Goal: Task Accomplishment & Management: Complete application form

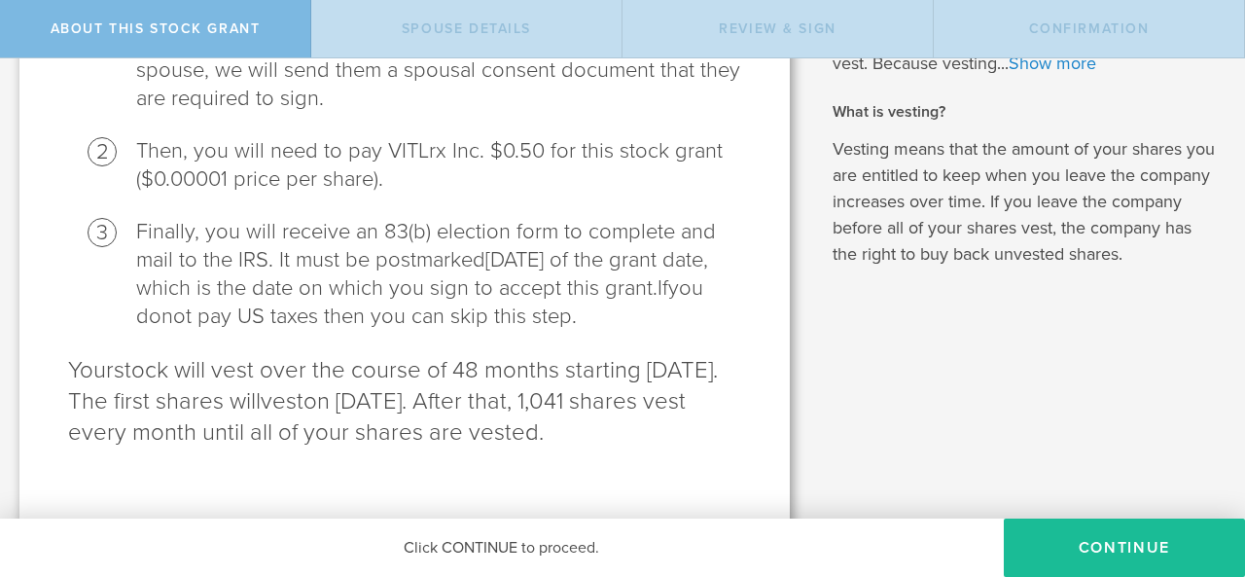
scroll to position [329, 0]
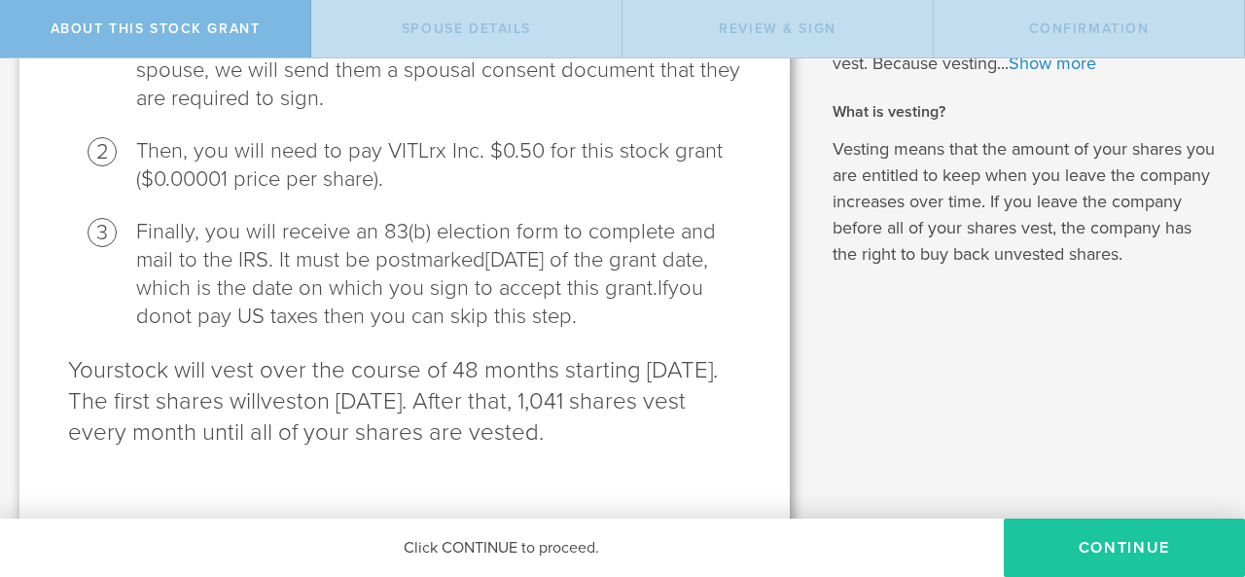
click at [1115, 542] on button "CONTINUE" at bounding box center [1124, 548] width 241 height 58
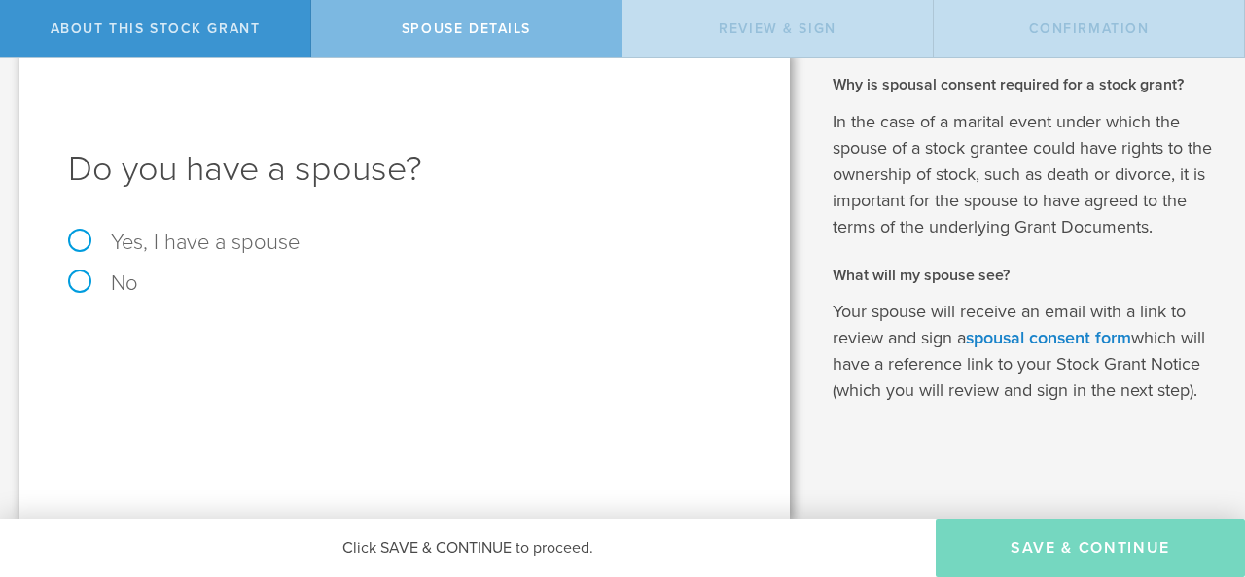
scroll to position [0, 0]
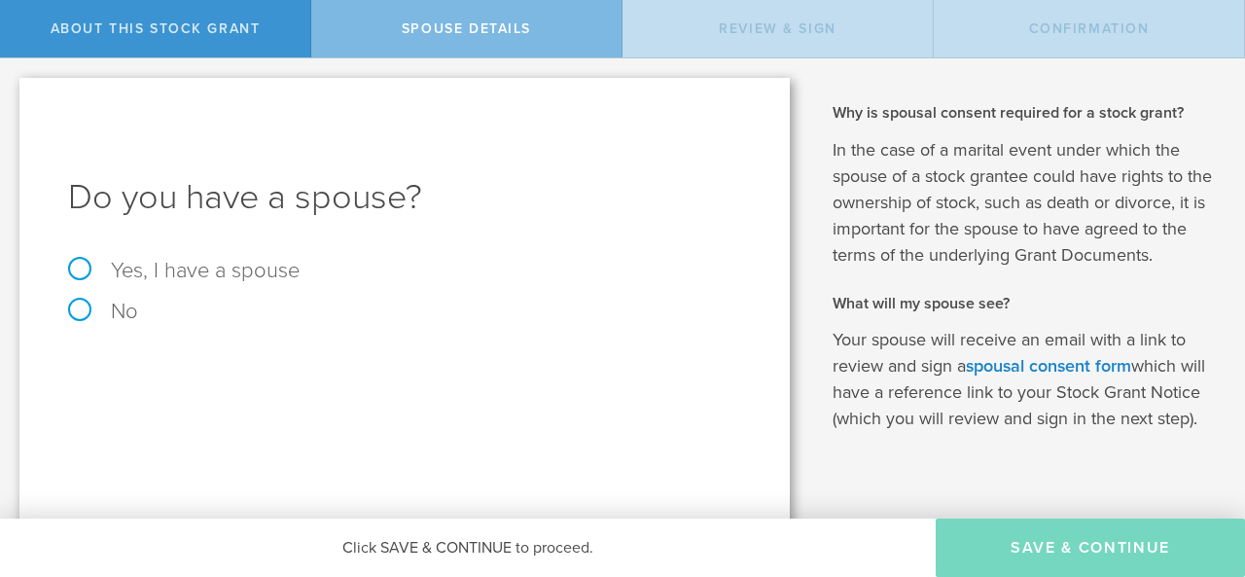
click at [84, 269] on label "Yes, I have a spouse" at bounding box center [404, 270] width 673 height 21
click at [13, 90] on input "Yes, I have a spouse" at bounding box center [6, 73] width 13 height 31
radio input "true"
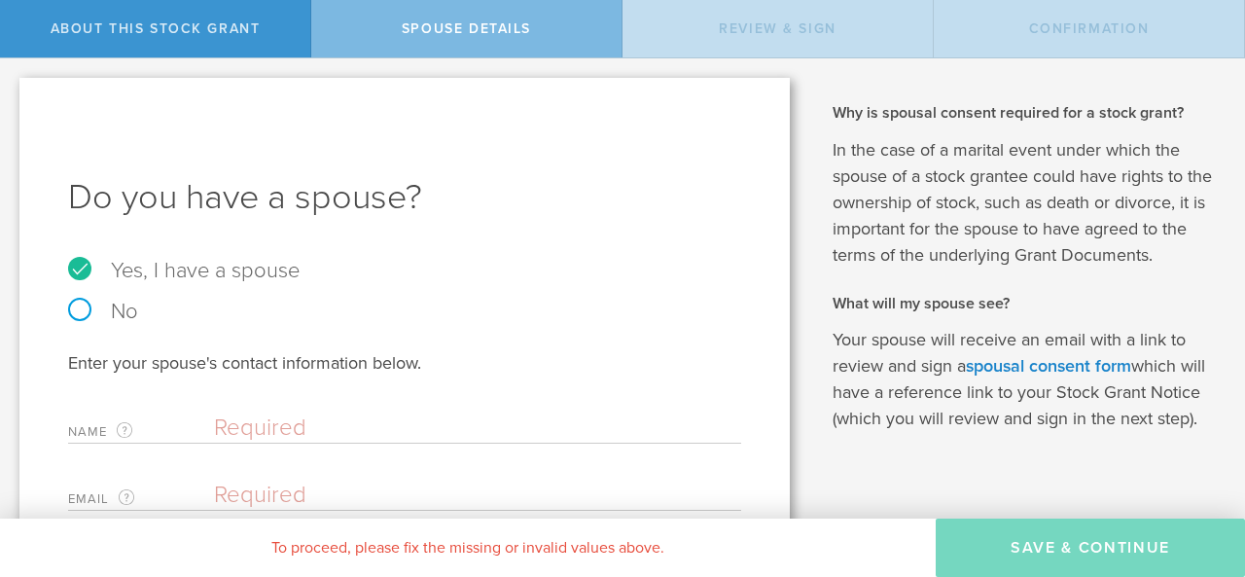
scroll to position [91, 0]
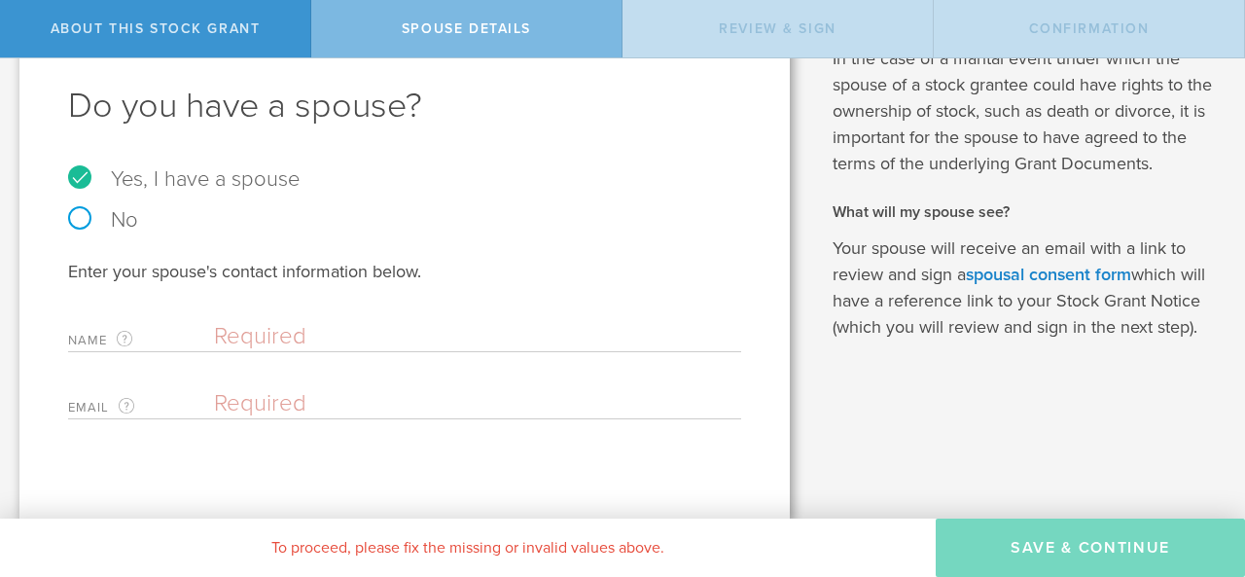
click at [307, 331] on input "text" at bounding box center [473, 336] width 518 height 29
type input "[PERSON_NAME]"
click at [335, 402] on input "[PERSON_NAME]" at bounding box center [473, 403] width 518 height 29
type input "K"
click at [360, 338] on input "[PERSON_NAME]" at bounding box center [473, 336] width 518 height 29
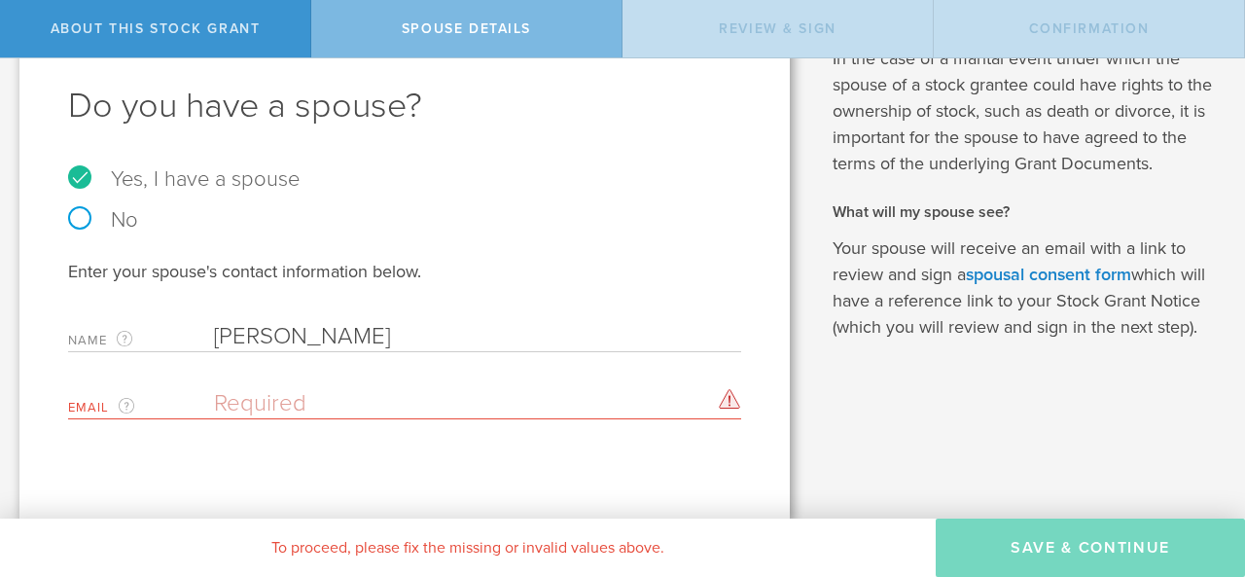
type input "[PERSON_NAME]"
type input "[EMAIL_ADDRESS][DOMAIN_NAME]"
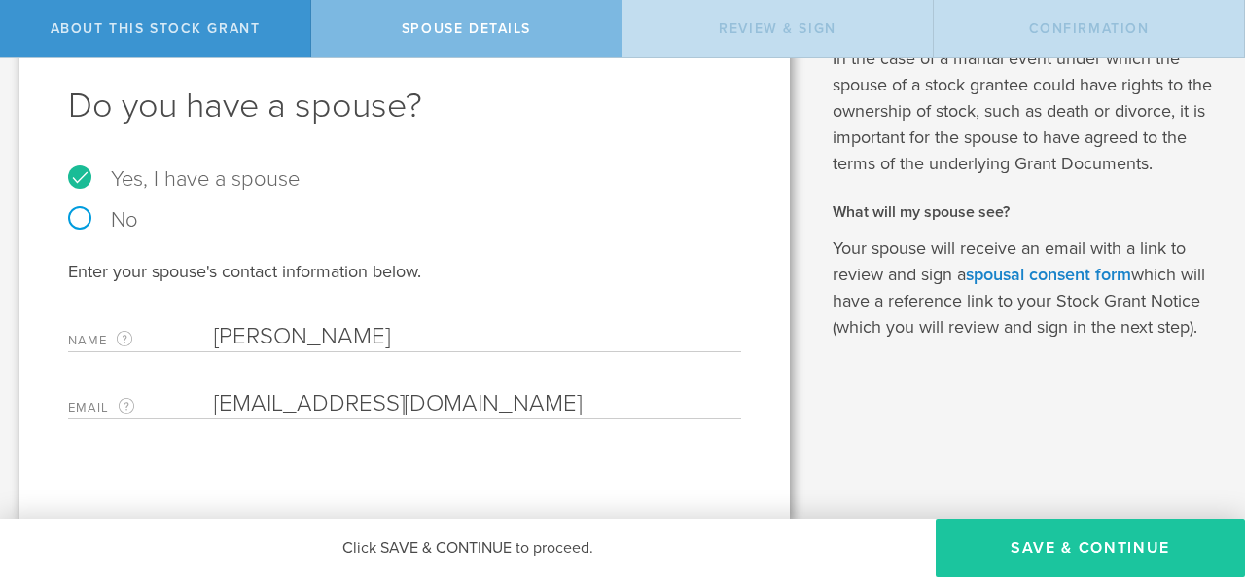
click at [1076, 536] on button "Save & Continue" at bounding box center [1090, 548] width 309 height 58
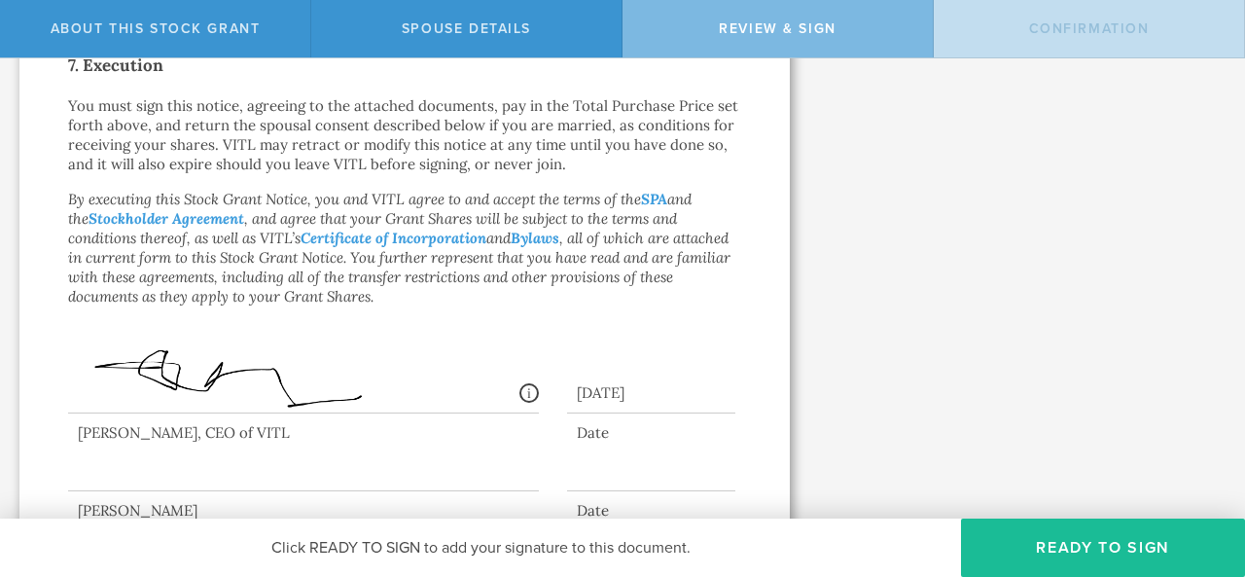
scroll to position [1654, 0]
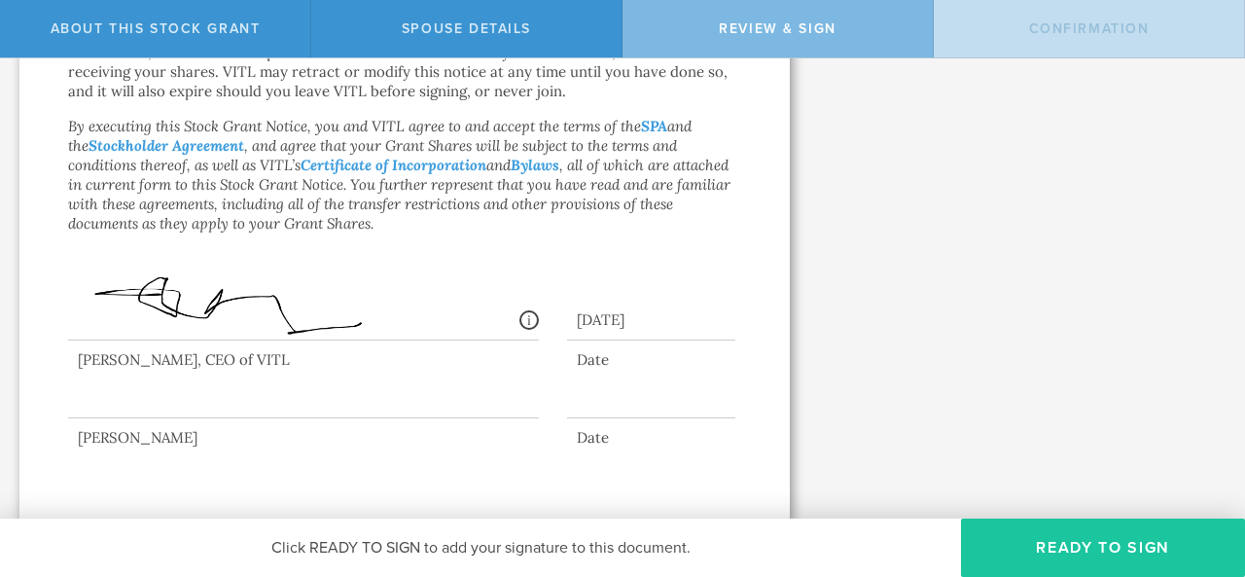
click at [1071, 544] on button "Ready to Sign" at bounding box center [1103, 548] width 284 height 58
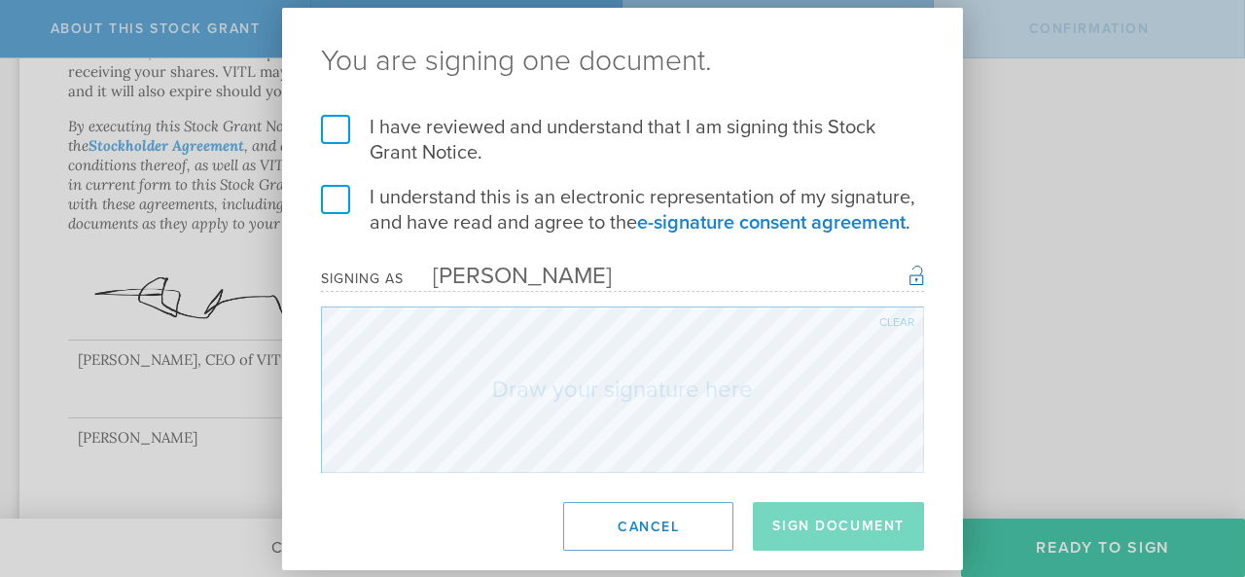
click at [339, 127] on label "I have reviewed and understand that I am signing this Stock Grant Notice." at bounding box center [622, 140] width 603 height 51
click at [0, 0] on input "I have reviewed and understand that I am signing this Stock Grant Notice." at bounding box center [0, 0] width 0 height 0
click at [339, 190] on label "I understand this is an electronic representation of my signature, and have rea…" at bounding box center [622, 210] width 603 height 51
click at [0, 0] on input "I understand this is an electronic representation of my signature, and have rea…" at bounding box center [0, 0] width 0 height 0
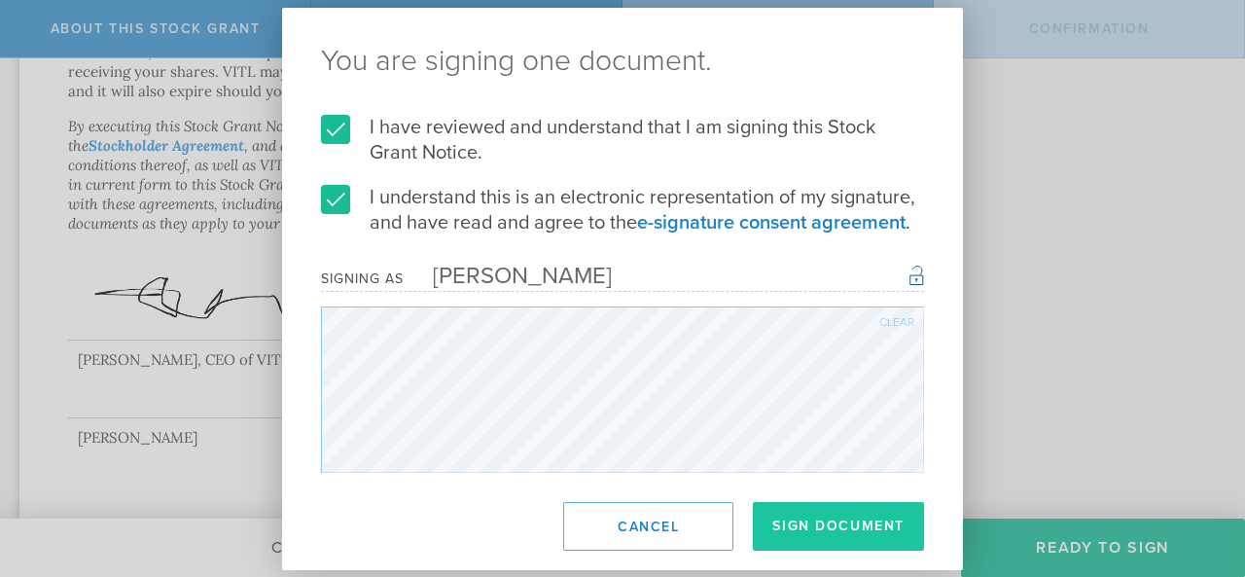
click at [806, 544] on button "Sign Document" at bounding box center [838, 526] width 171 height 49
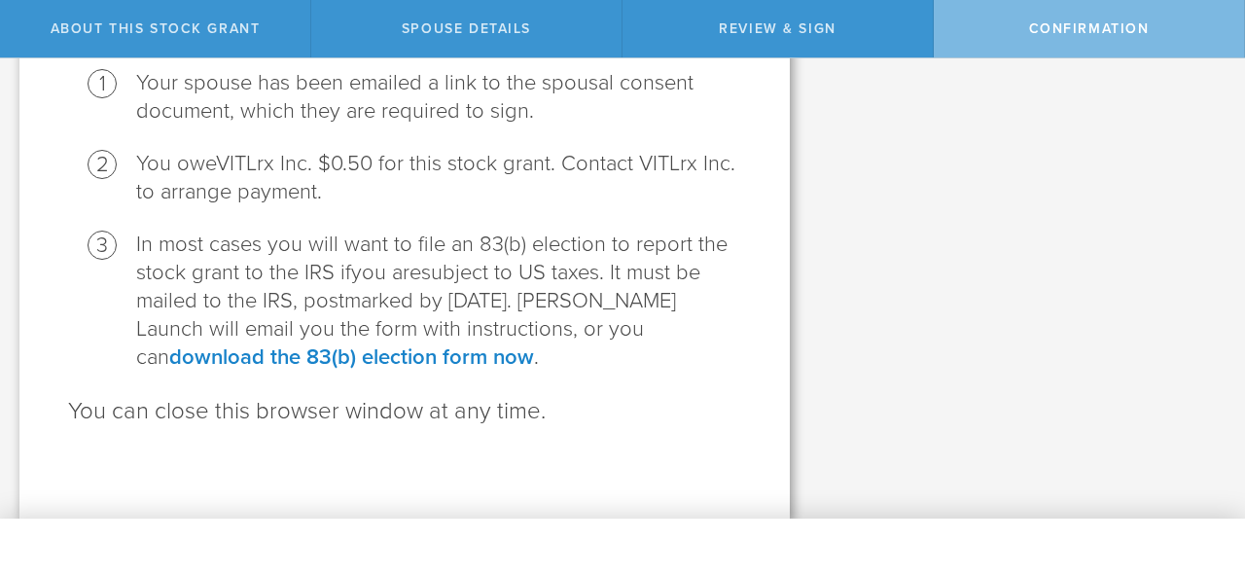
scroll to position [0, 0]
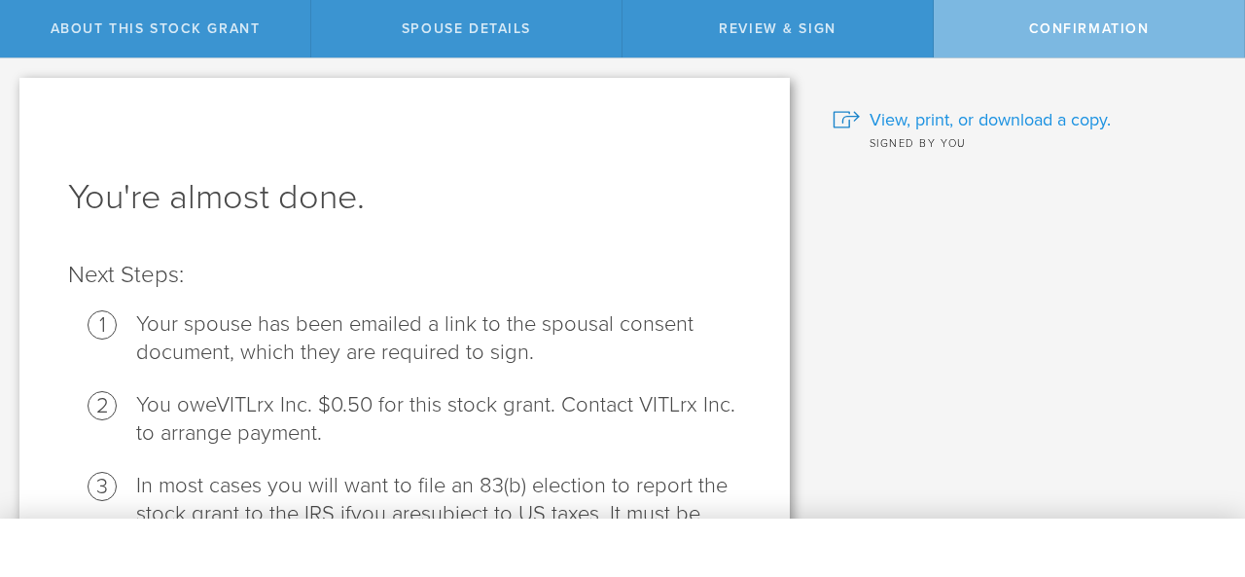
click at [953, 115] on span "View, print, or download a copy." at bounding box center [990, 119] width 241 height 25
